Goal: Find specific fact: Find specific fact

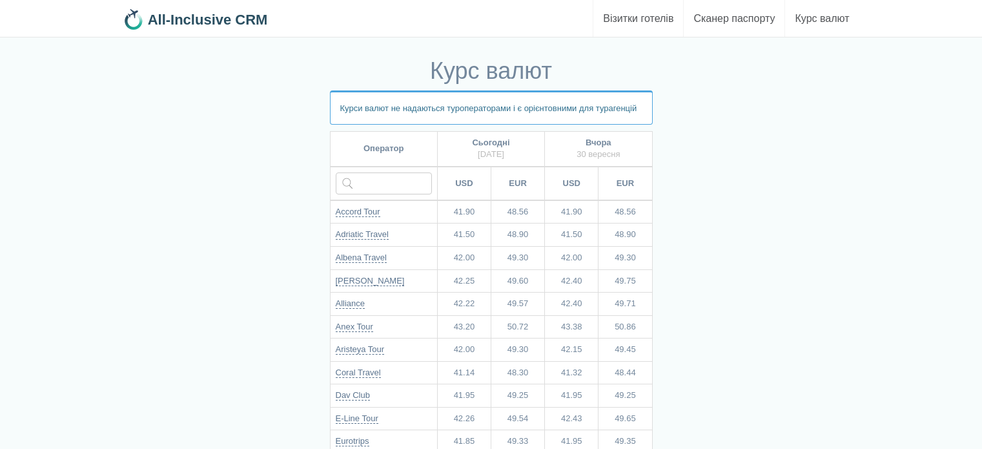
click at [405, 178] on input "text" at bounding box center [384, 183] width 96 height 22
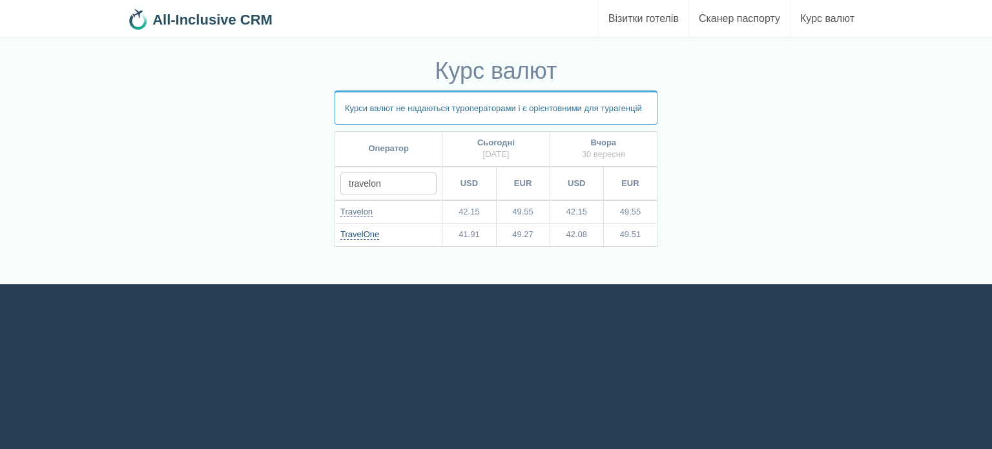
type input "travelon"
click at [359, 233] on link "TravelOne" at bounding box center [359, 234] width 39 height 10
drag, startPoint x: 452, startPoint y: 236, endPoint x: 489, endPoint y: 237, distance: 36.8
click at [489, 237] on td "41.91" at bounding box center [469, 234] width 54 height 23
drag, startPoint x: 333, startPoint y: 238, endPoint x: 493, endPoint y: 237, distance: 159.5
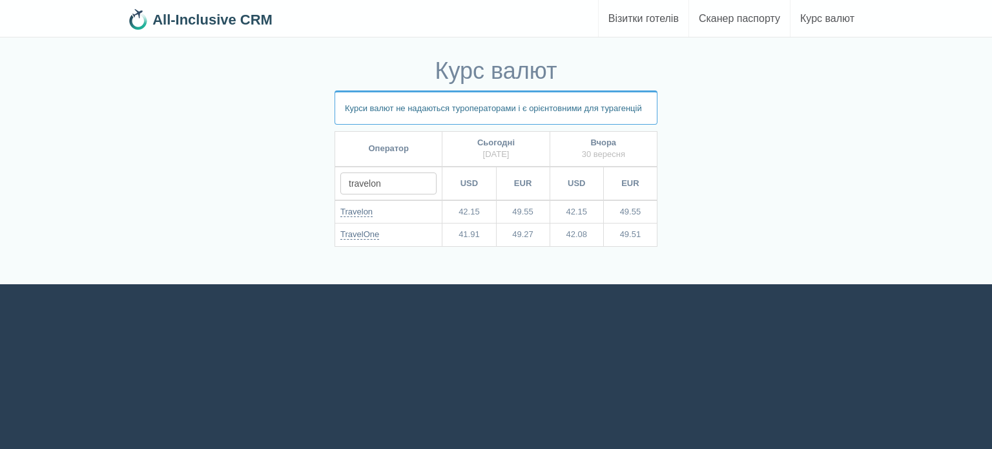
click at [493, 237] on div "Курс валют Курси валют не надаються туроператорами і є орієнтовними для тураген…" at bounding box center [496, 168] width 756 height 233
click at [493, 236] on td "41.91" at bounding box center [469, 234] width 54 height 23
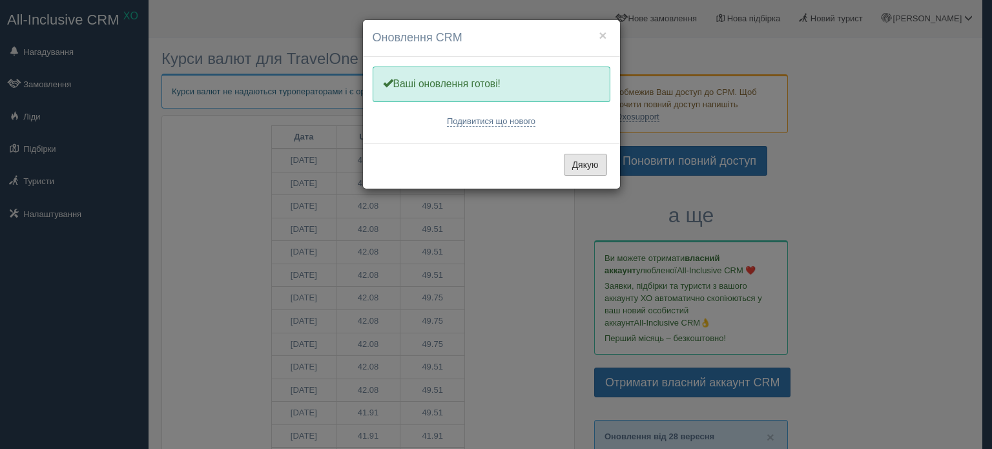
click at [594, 167] on button "Дякую" at bounding box center [585, 165] width 43 height 22
